Goal: Complete application form

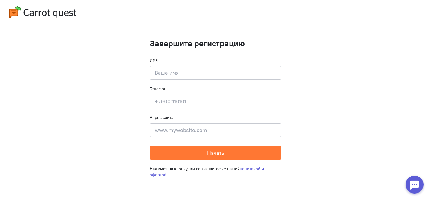
click at [174, 82] on form "Завершите регистрацию Имя Введите своё имя Телефон Введите свой телефон Адрес с…" at bounding box center [216, 99] width 132 height 121
click at [174, 75] on input at bounding box center [216, 73] width 132 height 14
type input "'"
type input "[PERSON_NAME]"
